Goal: Transaction & Acquisition: Purchase product/service

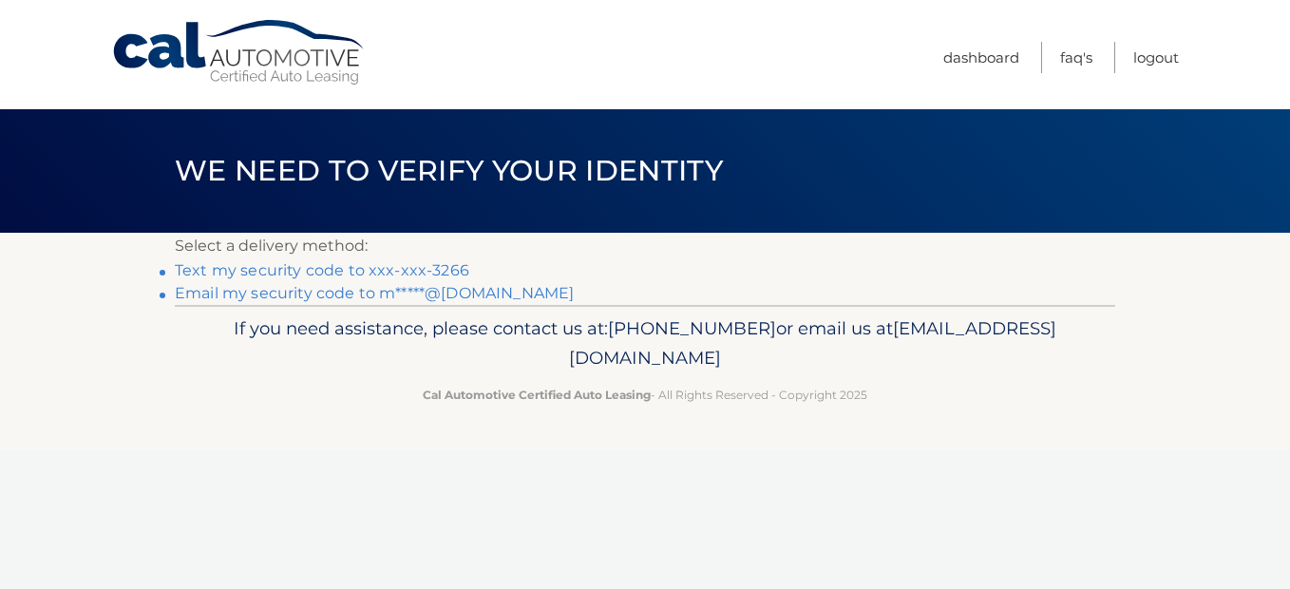
click at [450, 269] on link "Text my security code to xxx-xxx-3266" at bounding box center [322, 270] width 295 height 18
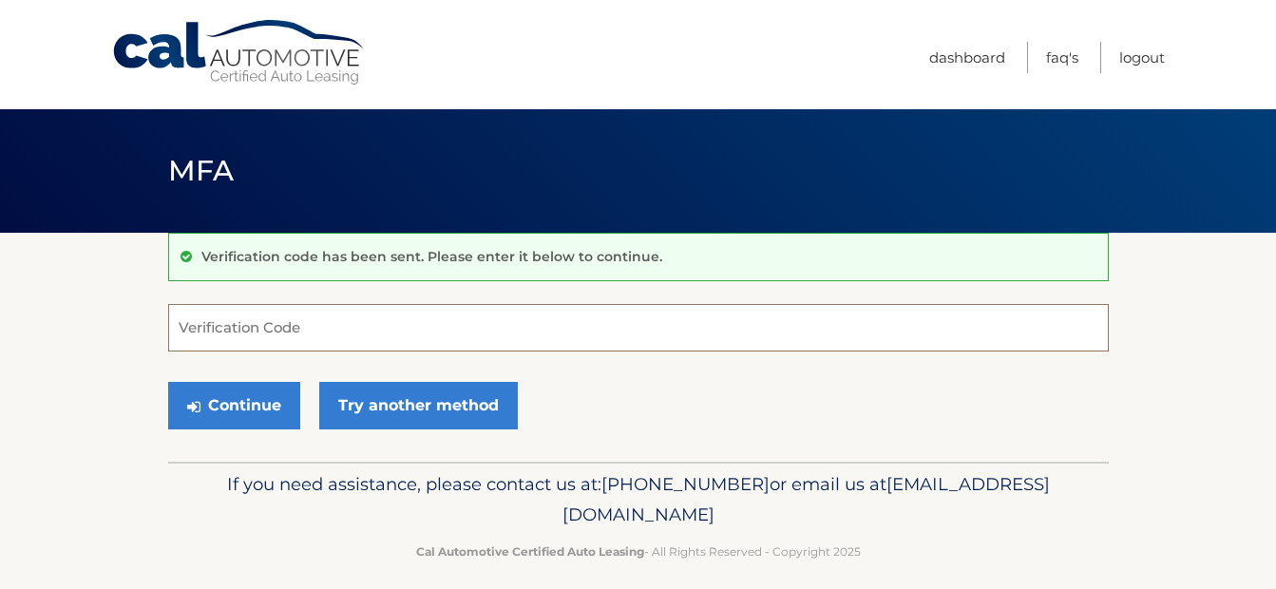
click at [579, 333] on input "Verification Code" at bounding box center [638, 328] width 941 height 48
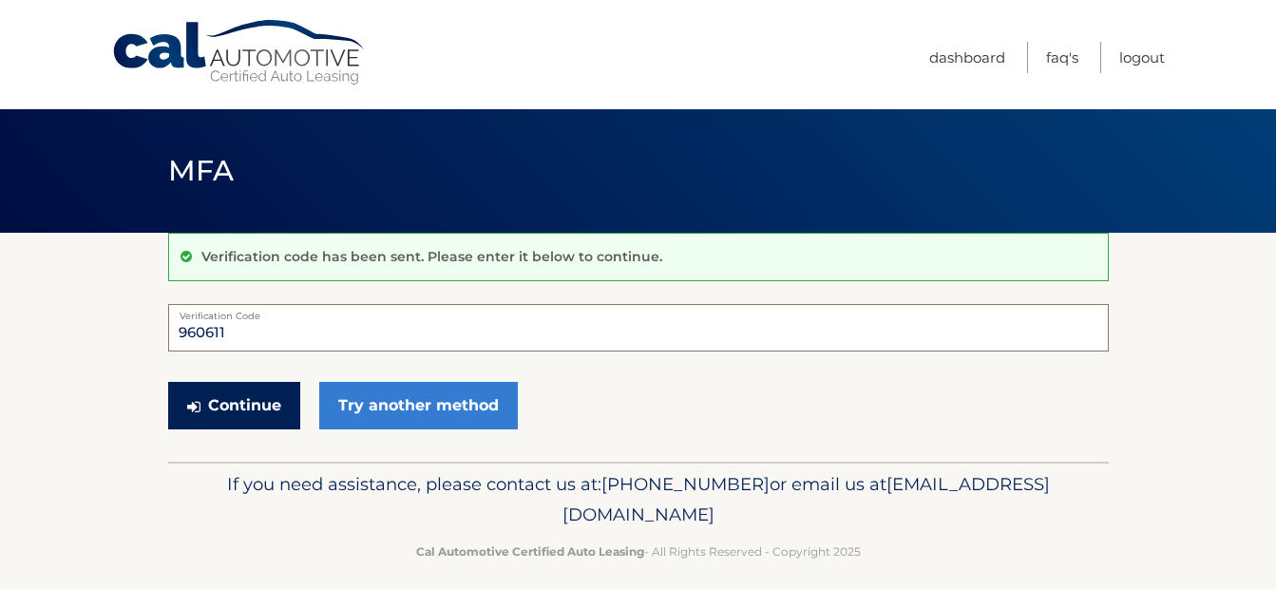
type input "960611"
click at [257, 419] on button "Continue" at bounding box center [234, 406] width 132 height 48
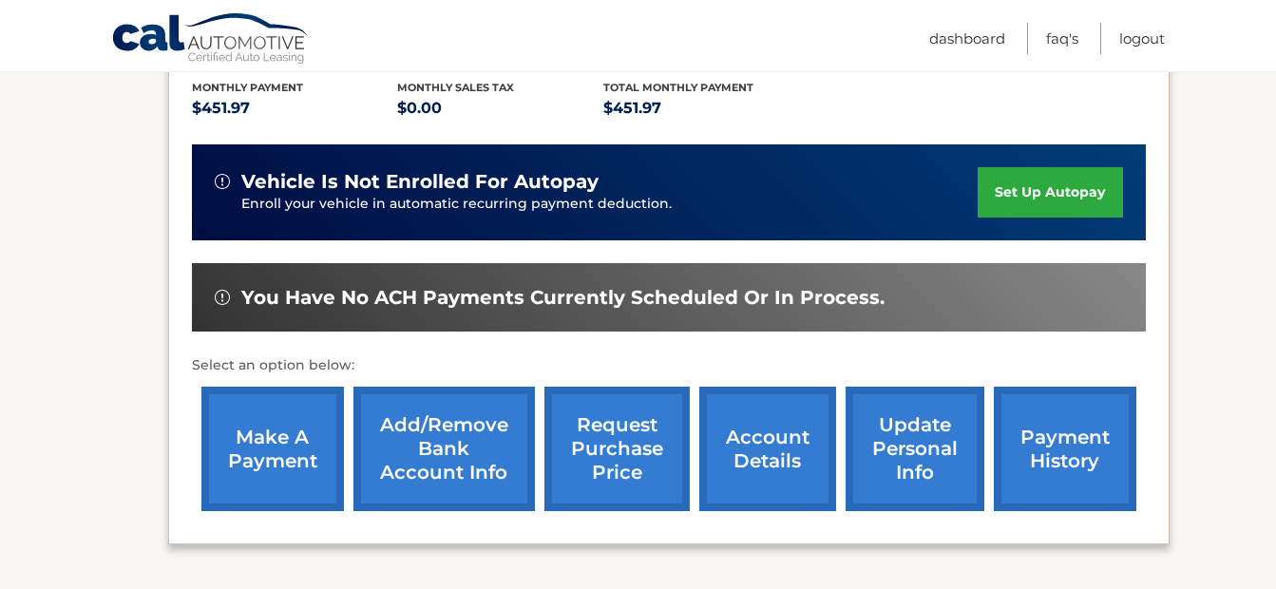
scroll to position [475, 0]
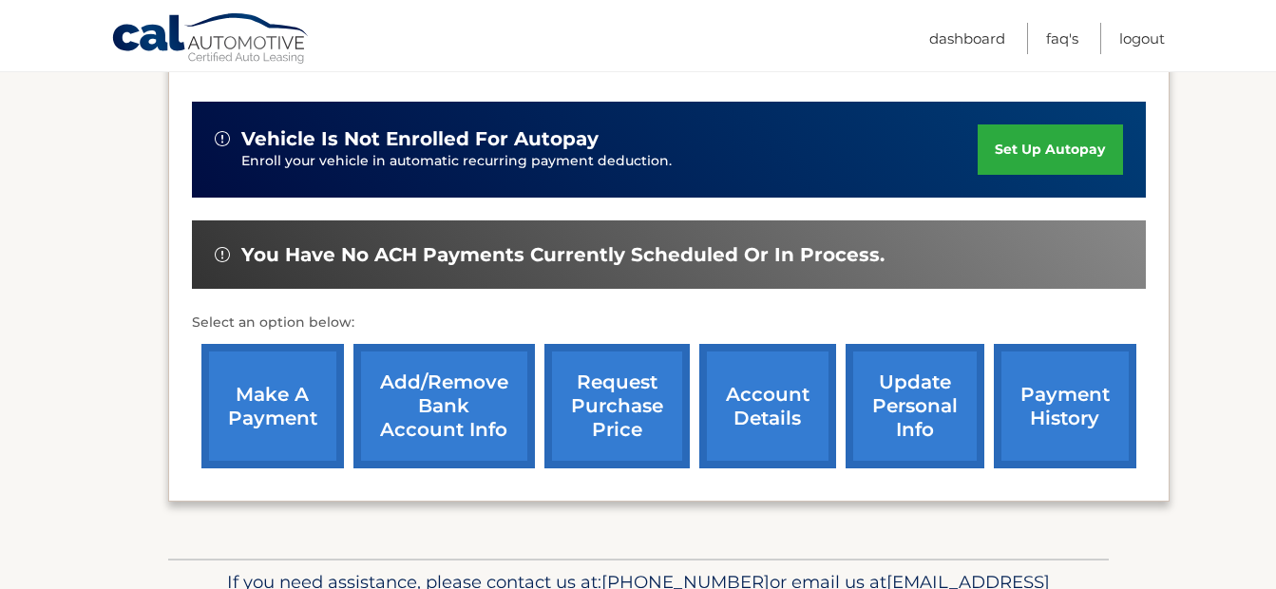
click at [313, 385] on link "make a payment" at bounding box center [272, 406] width 143 height 124
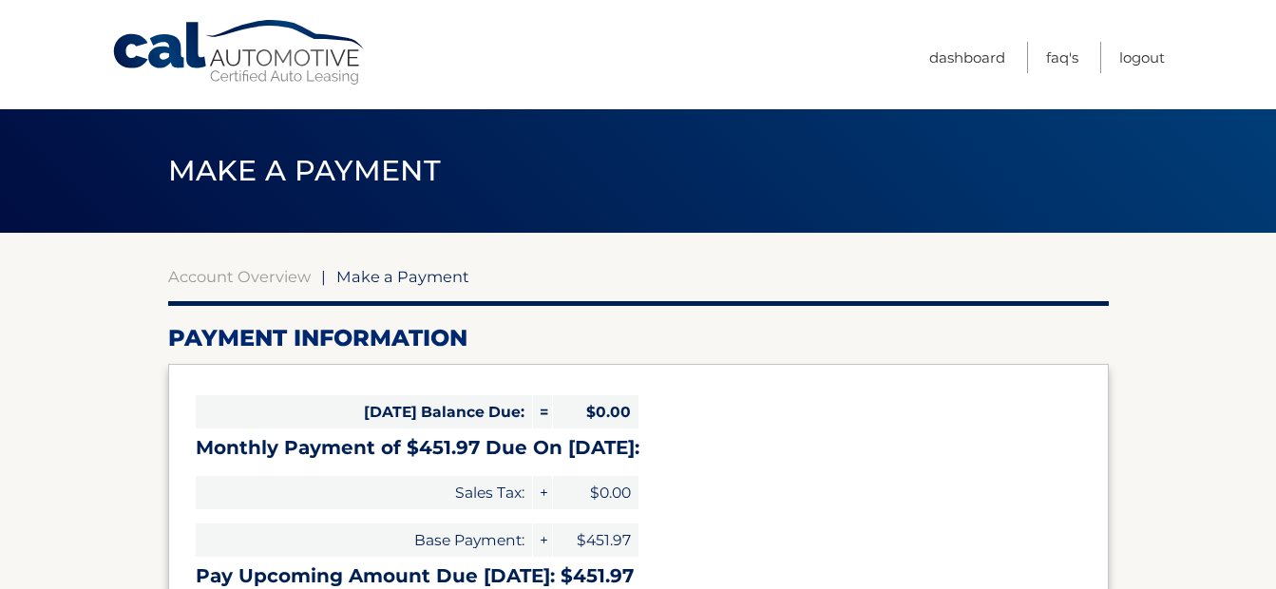
select select "YzY0NTU0ODUtZDVjMS00ZGZlLTk5ZDQtMjNmYThmYWI1YTQ2"
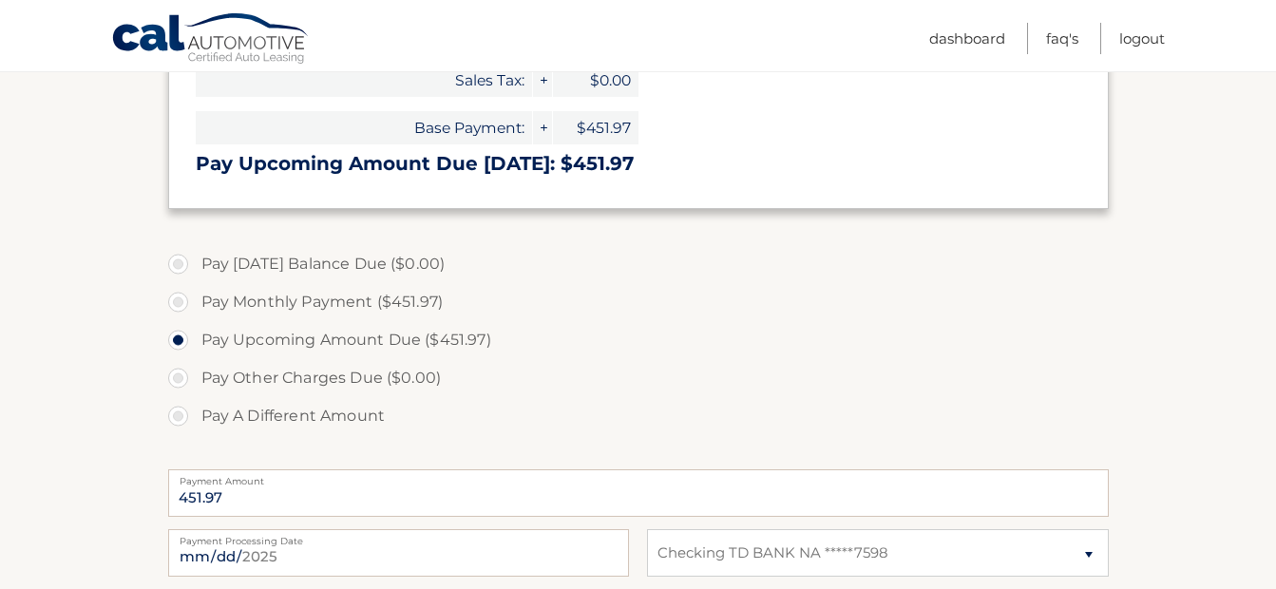
scroll to position [475, 0]
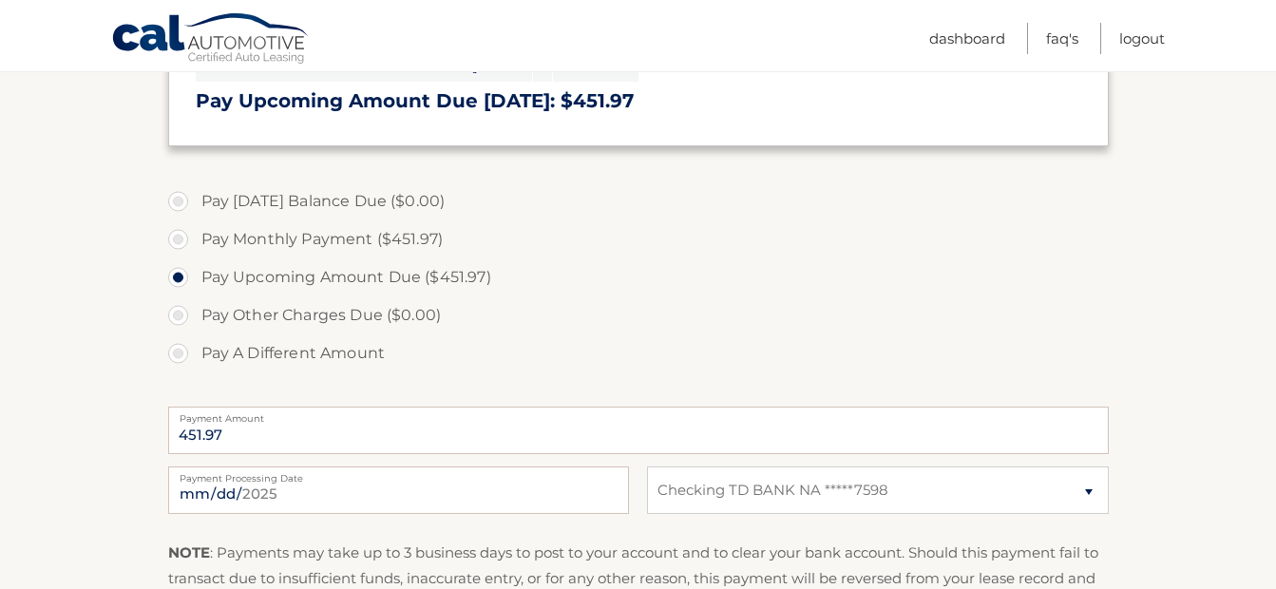
click at [403, 238] on label "Pay Monthly Payment ($451.97)" at bounding box center [638, 239] width 941 height 38
click at [195, 238] on input "Pay Monthly Payment ($451.97)" at bounding box center [185, 235] width 19 height 30
radio input "true"
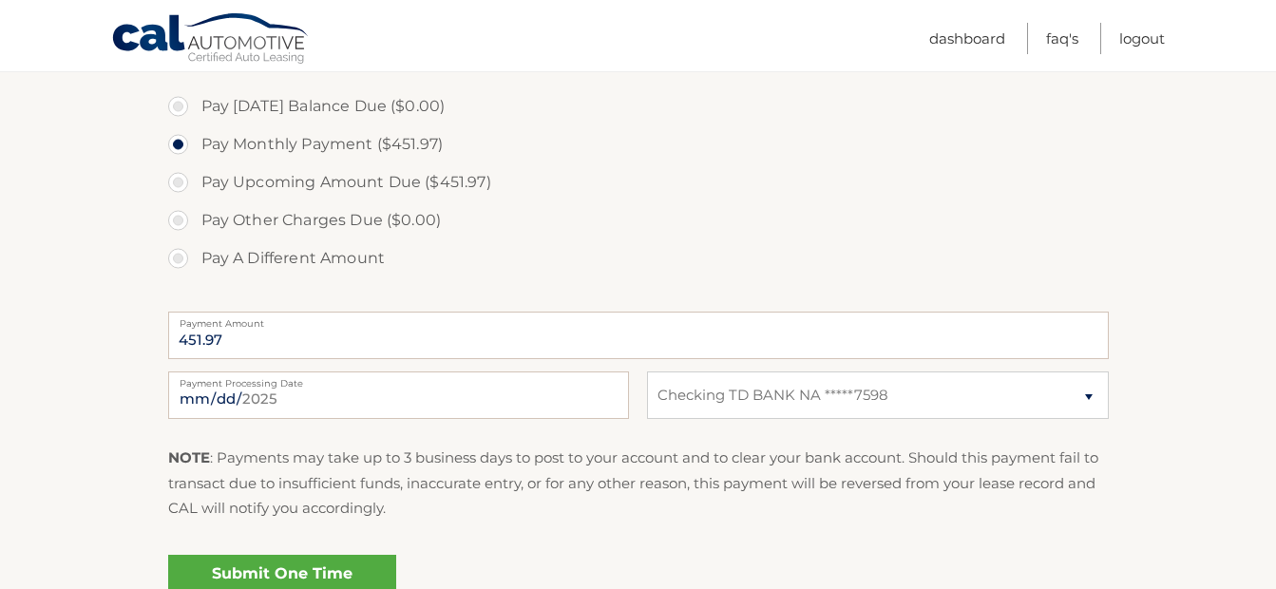
click at [459, 192] on label "Pay Upcoming Amount Due ($451.97)" at bounding box center [638, 182] width 941 height 38
click at [195, 192] on input "Pay Upcoming Amount Due ($451.97)" at bounding box center [185, 178] width 19 height 30
radio input "true"
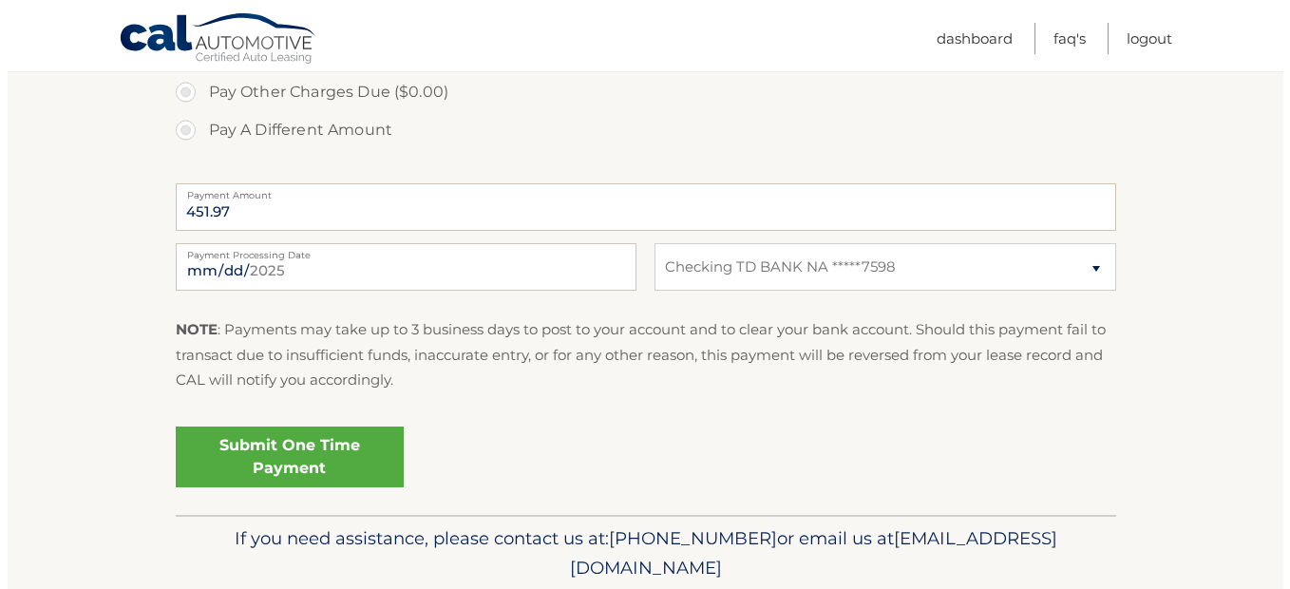
scroll to position [665, 0]
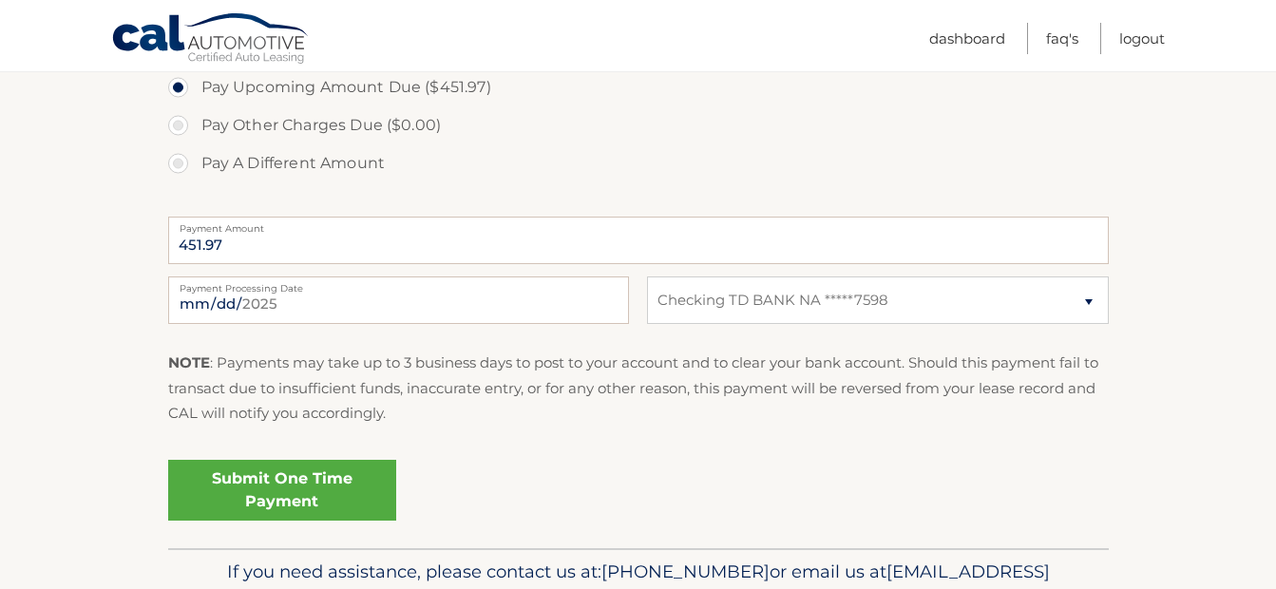
click at [344, 500] on link "Submit One Time Payment" at bounding box center [282, 490] width 228 height 61
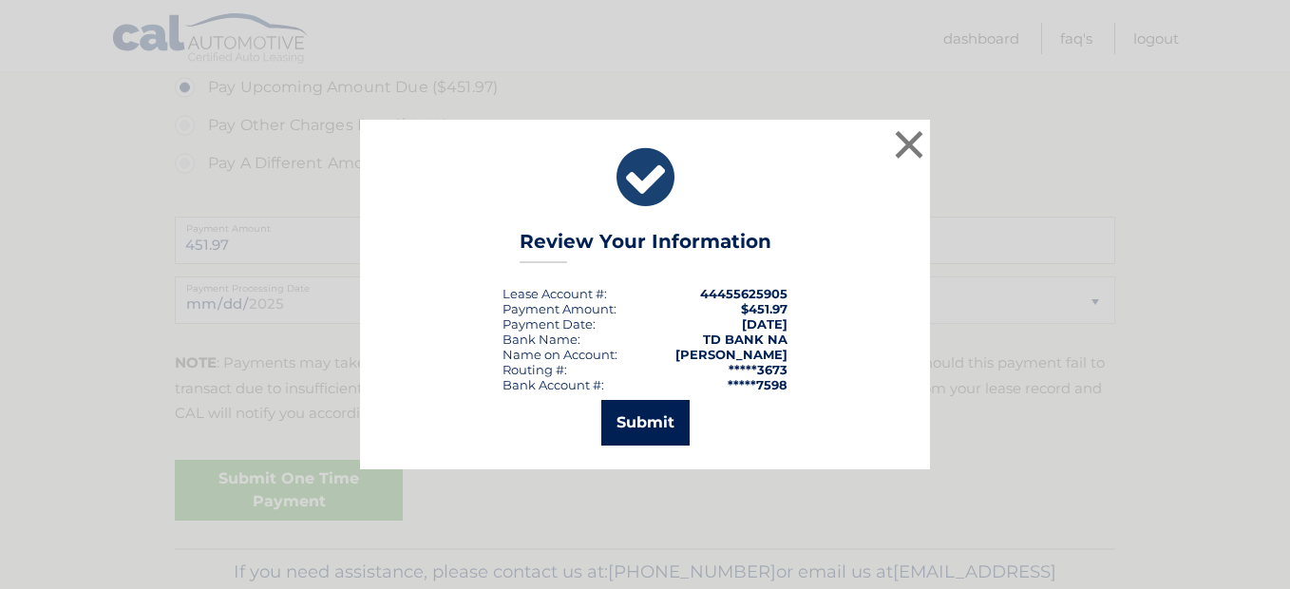
click at [629, 430] on button "Submit" at bounding box center [645, 423] width 88 height 46
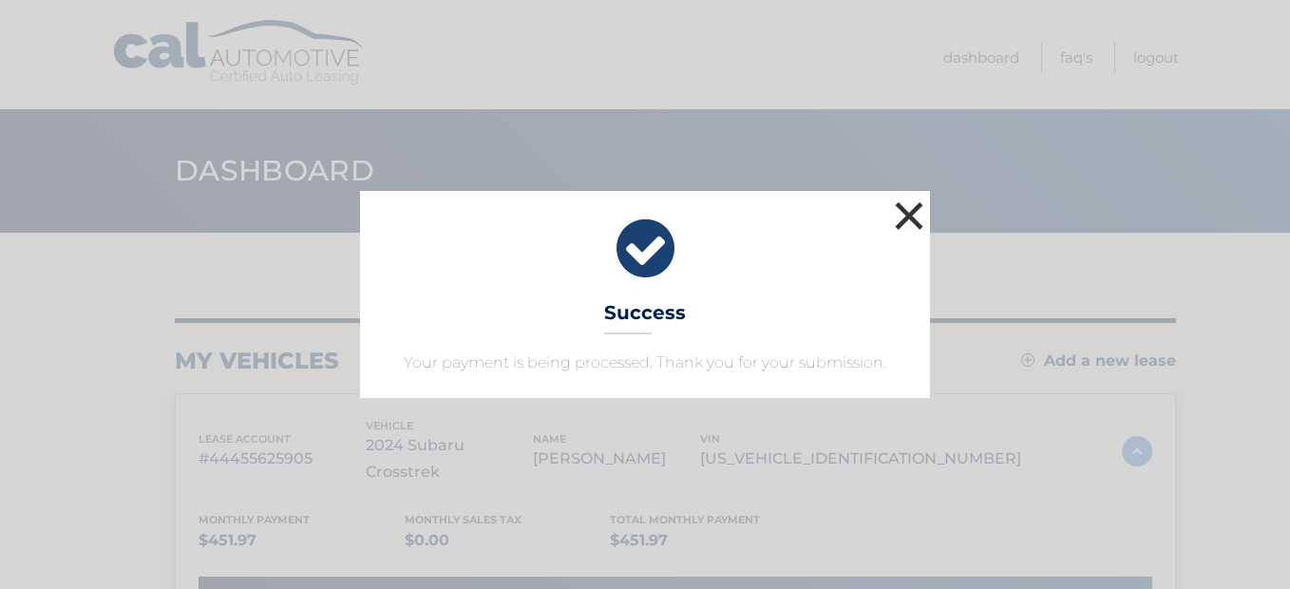
click at [893, 212] on button "×" at bounding box center [909, 216] width 38 height 38
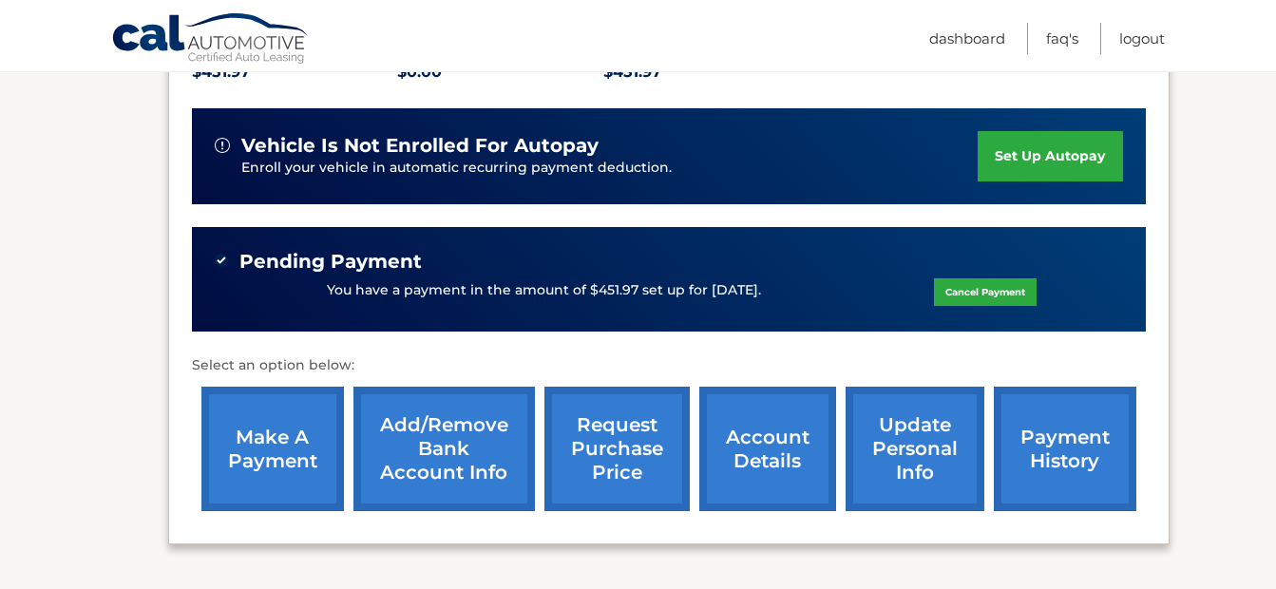
scroll to position [475, 0]
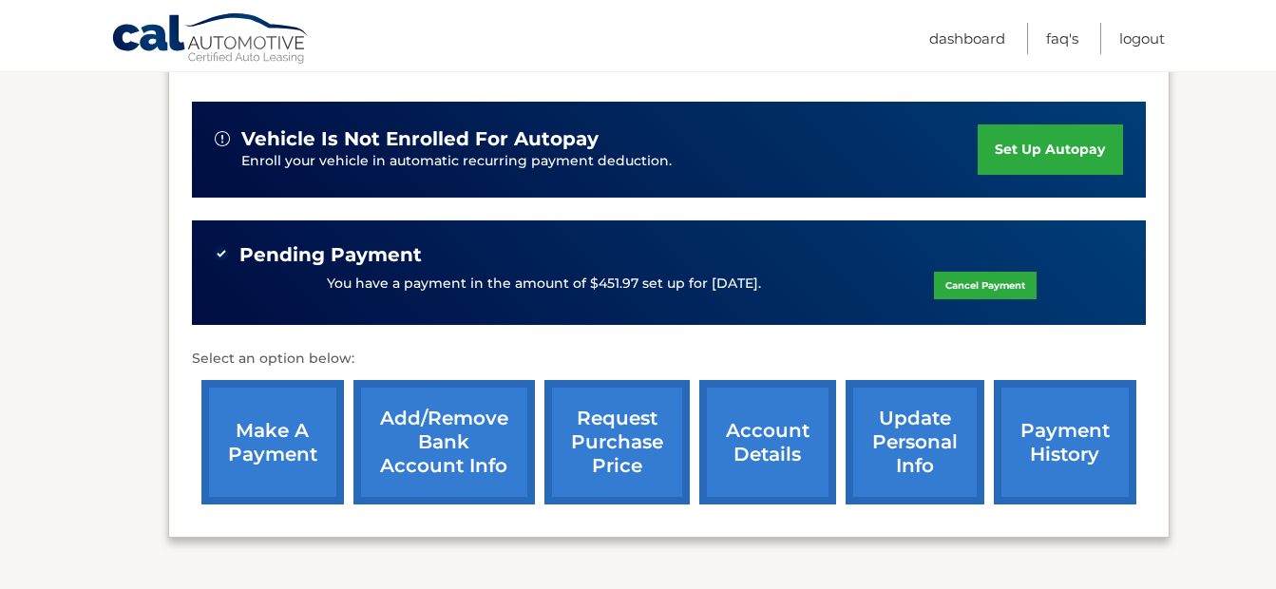
click at [805, 447] on link "account details" at bounding box center [767, 442] width 137 height 124
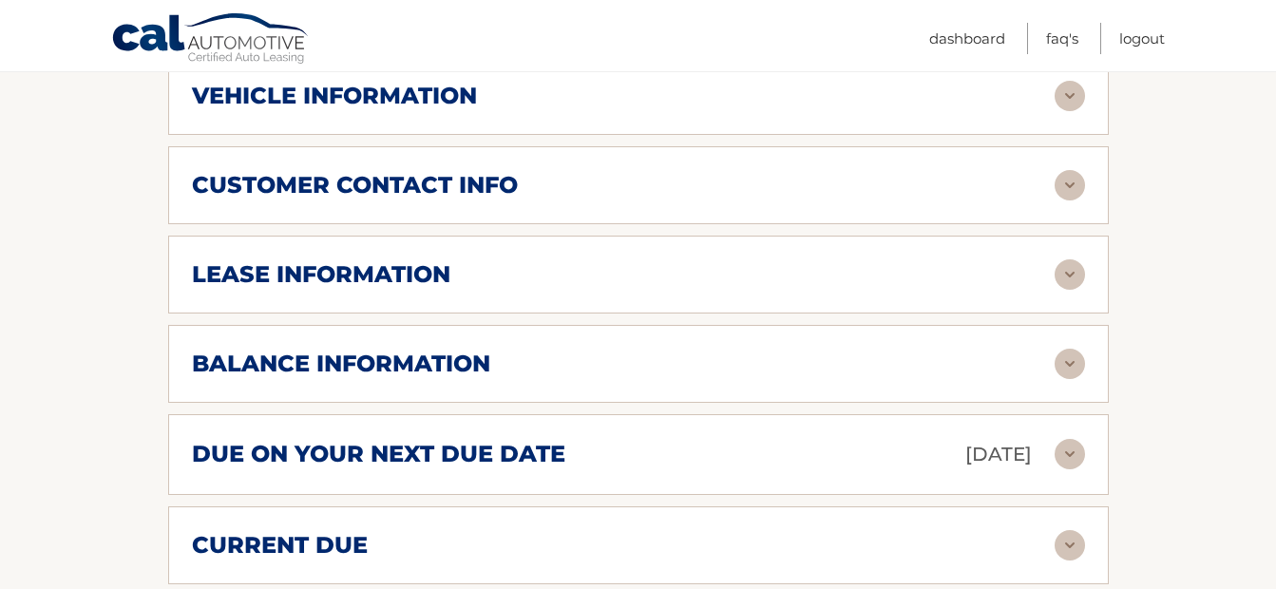
scroll to position [1045, 0]
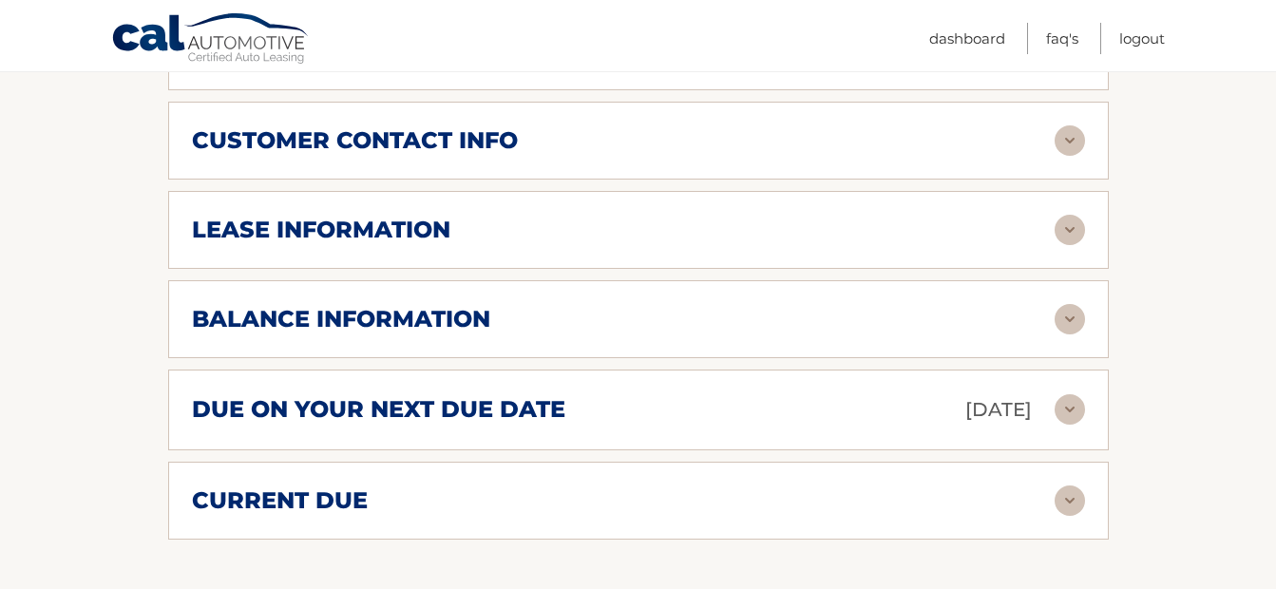
click at [1074, 215] on img at bounding box center [1070, 230] width 30 height 30
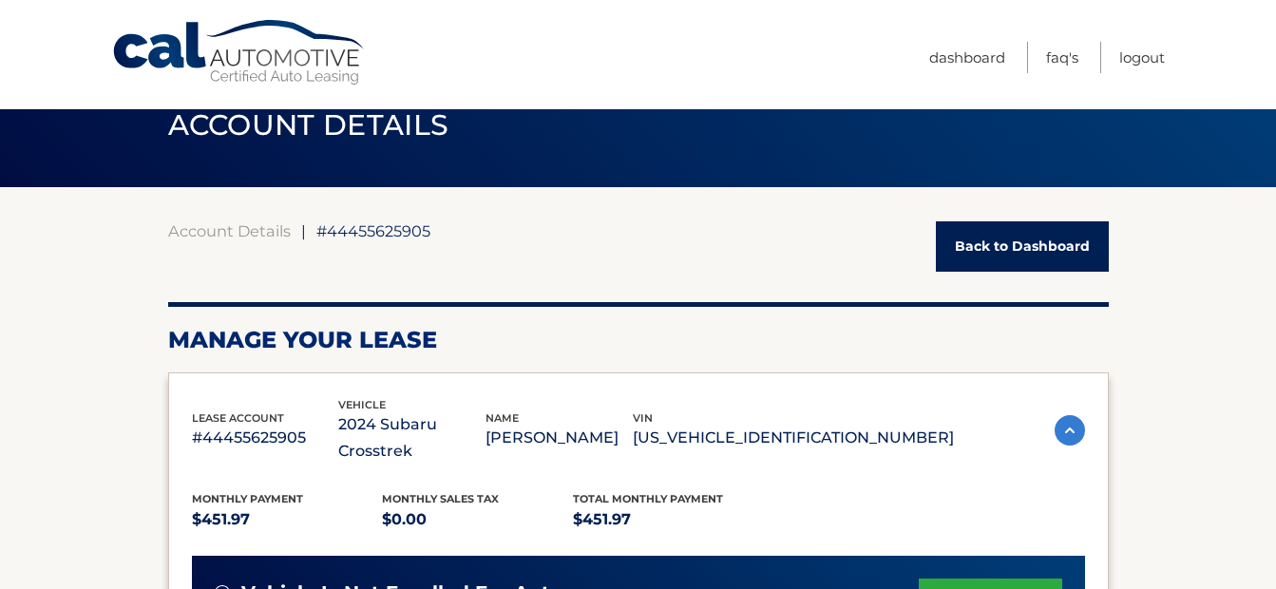
scroll to position [0, 0]
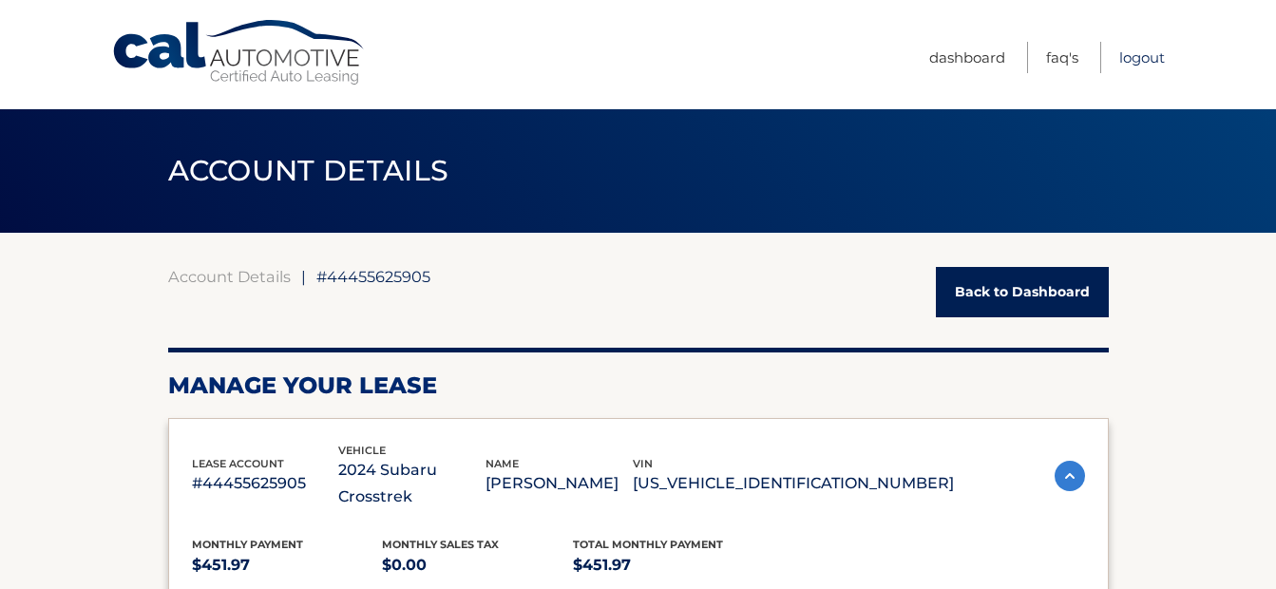
click at [1125, 59] on link "Logout" at bounding box center [1142, 57] width 46 height 31
